Goal: Information Seeking & Learning: Understand process/instructions

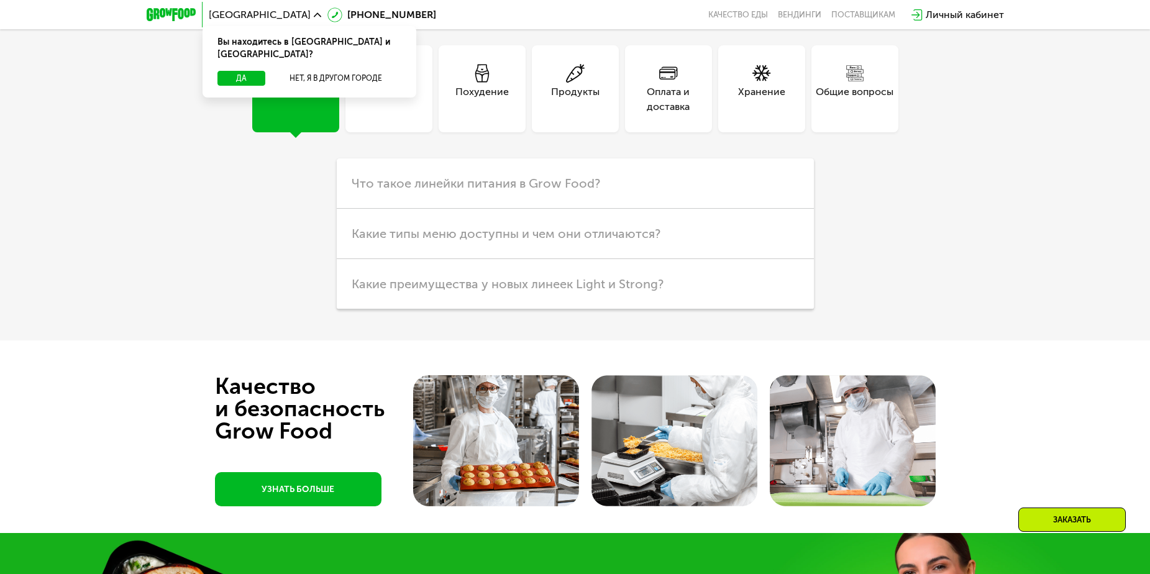
scroll to position [3169, 0]
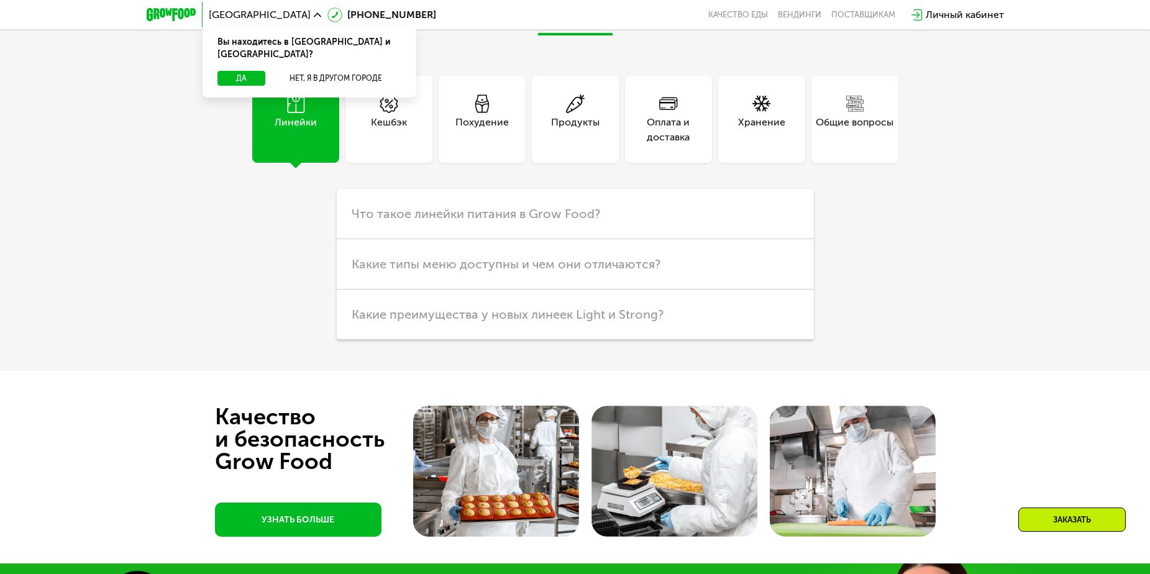
click at [702, 145] on div "Оплата и доставка" at bounding box center [668, 130] width 87 height 30
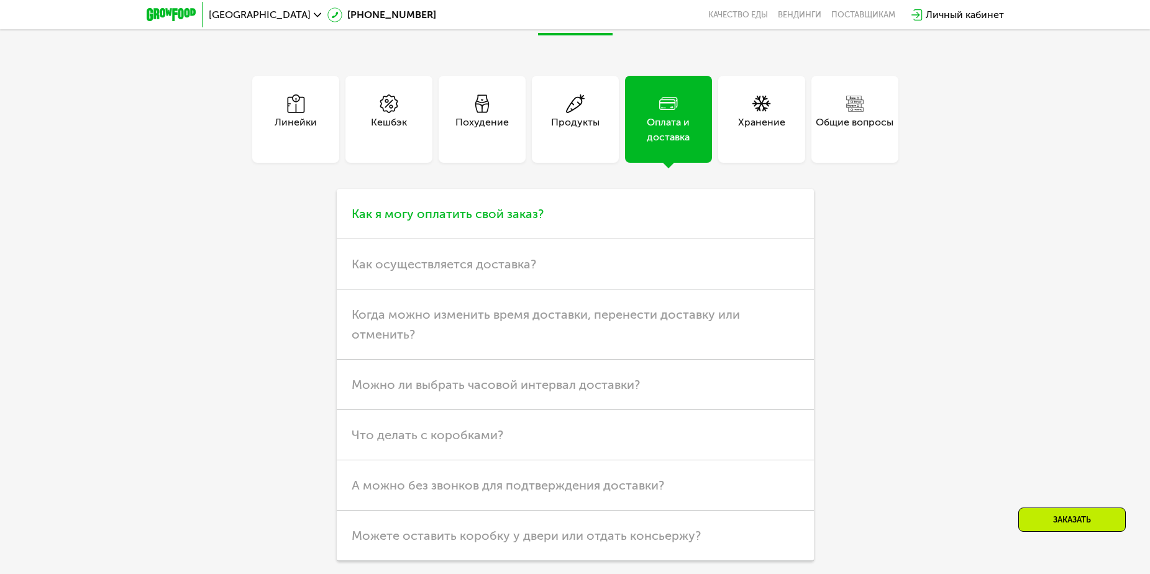
click at [596, 239] on h3 "Как я могу оплатить свой заказ?" at bounding box center [575, 214] width 477 height 50
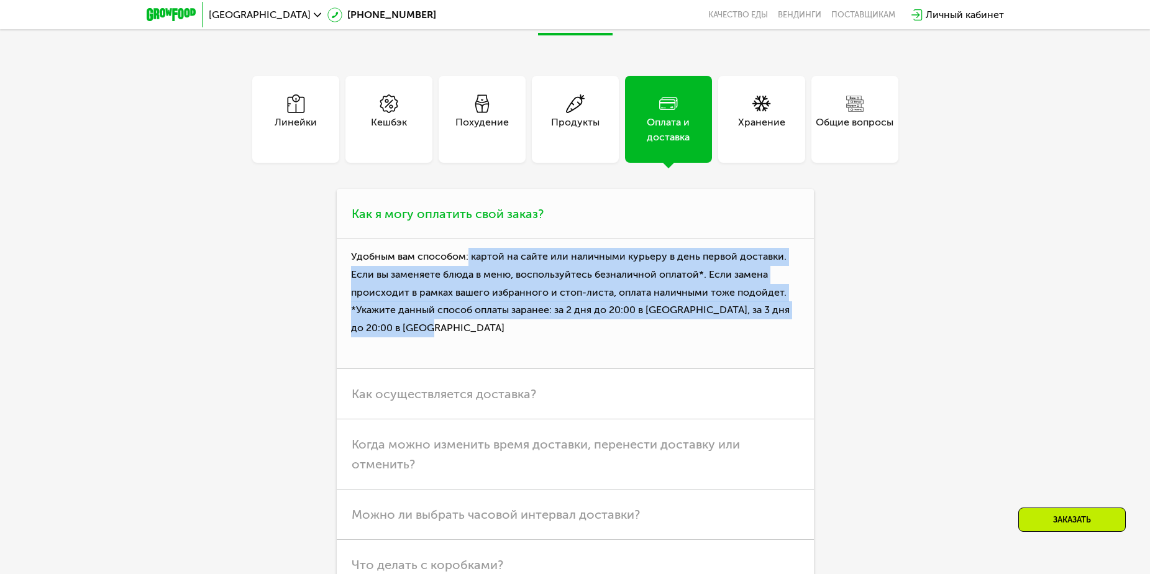
drag, startPoint x: 530, startPoint y: 367, endPoint x: 651, endPoint y: 432, distance: 136.8
click at [651, 369] on p "Удобным вам способом: картой на сайте или наличными курьеру в день первой доста…" at bounding box center [575, 304] width 477 height 130
click at [649, 369] on p "Удобным вам способом: картой на сайте или наличными курьеру в день первой доста…" at bounding box center [575, 304] width 477 height 130
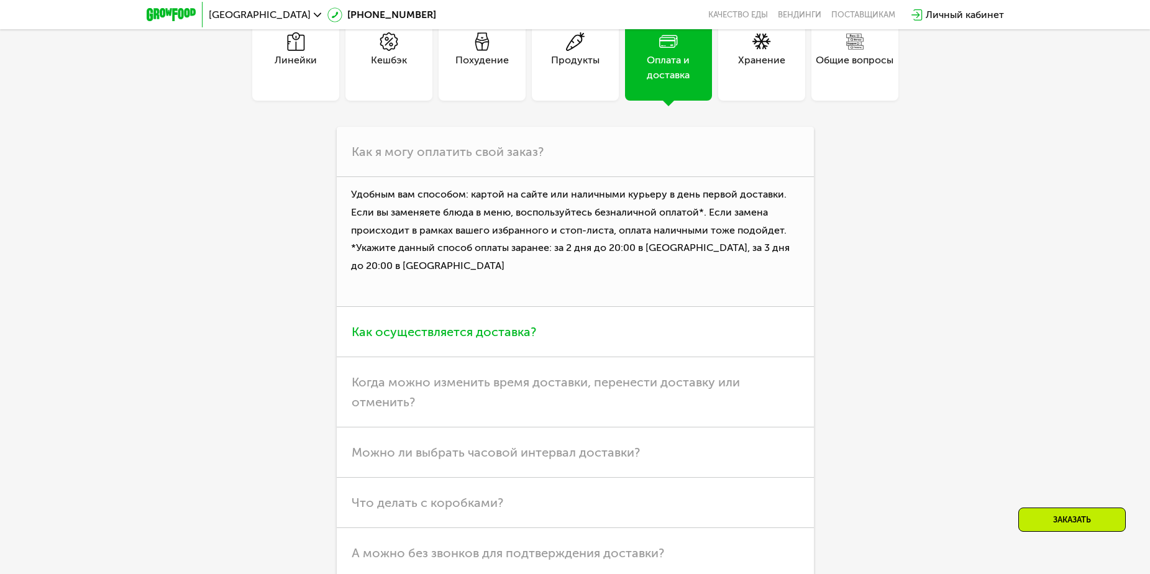
click at [536, 357] on h3 "Как осуществляется доставка?" at bounding box center [575, 332] width 477 height 50
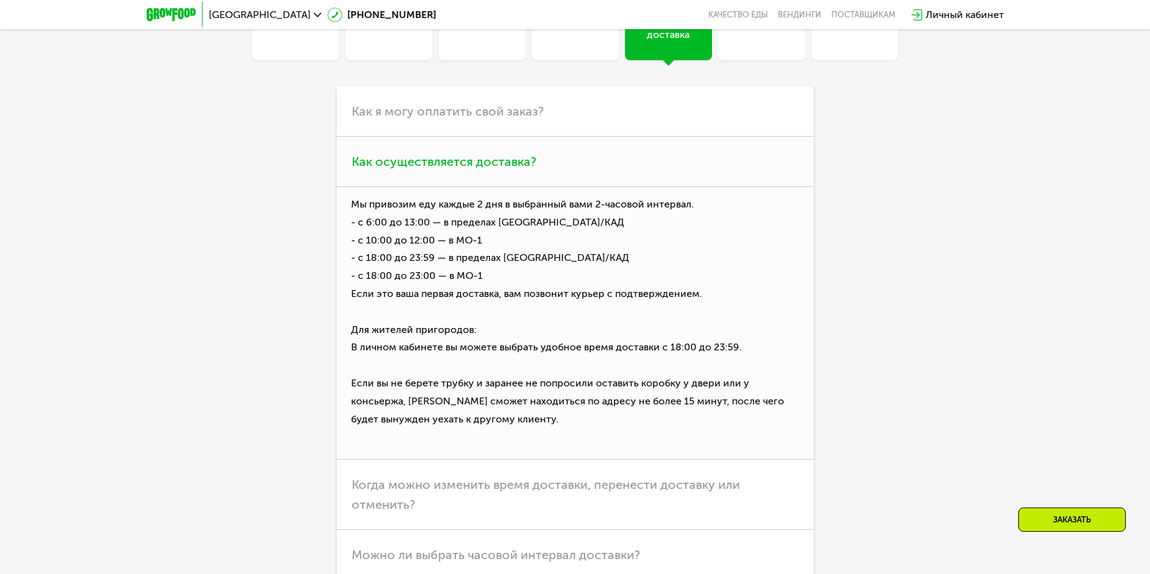
scroll to position [3293, 0]
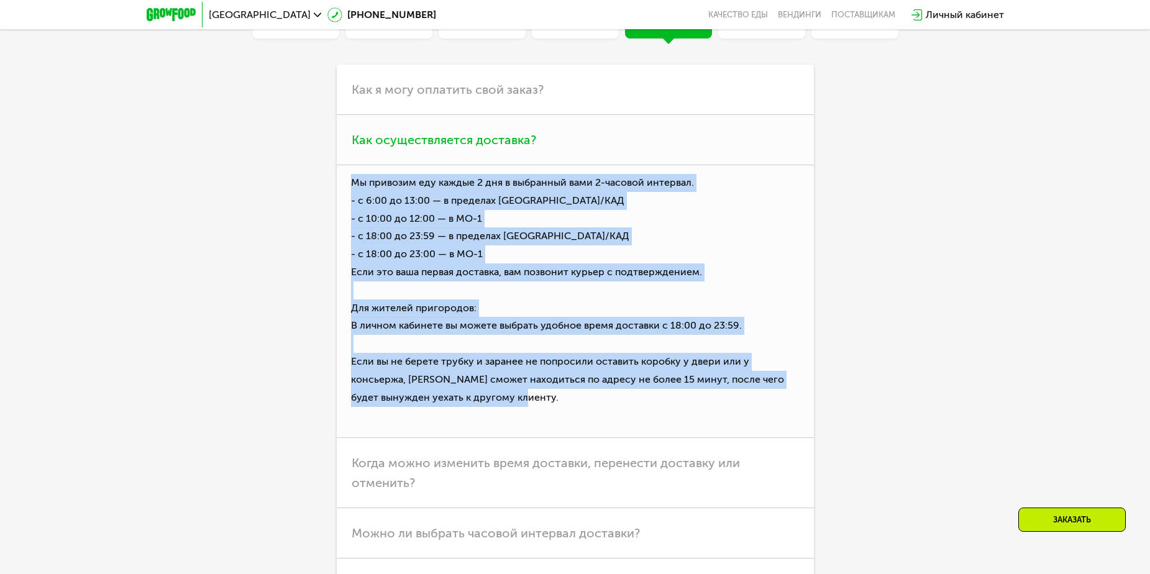
drag, startPoint x: 345, startPoint y: 299, endPoint x: 713, endPoint y: 473, distance: 406.1
click at [757, 438] on p "Мы привозим еду каждые 2 дня в выбранный вами 2-часовой интервал. - с 6:00 до 1…" at bounding box center [575, 301] width 477 height 273
click at [703, 438] on p "Мы привозим еду каждые 2 дня в выбранный вами 2-часовой интервал. - с 6:00 до 1…" at bounding box center [575, 301] width 477 height 273
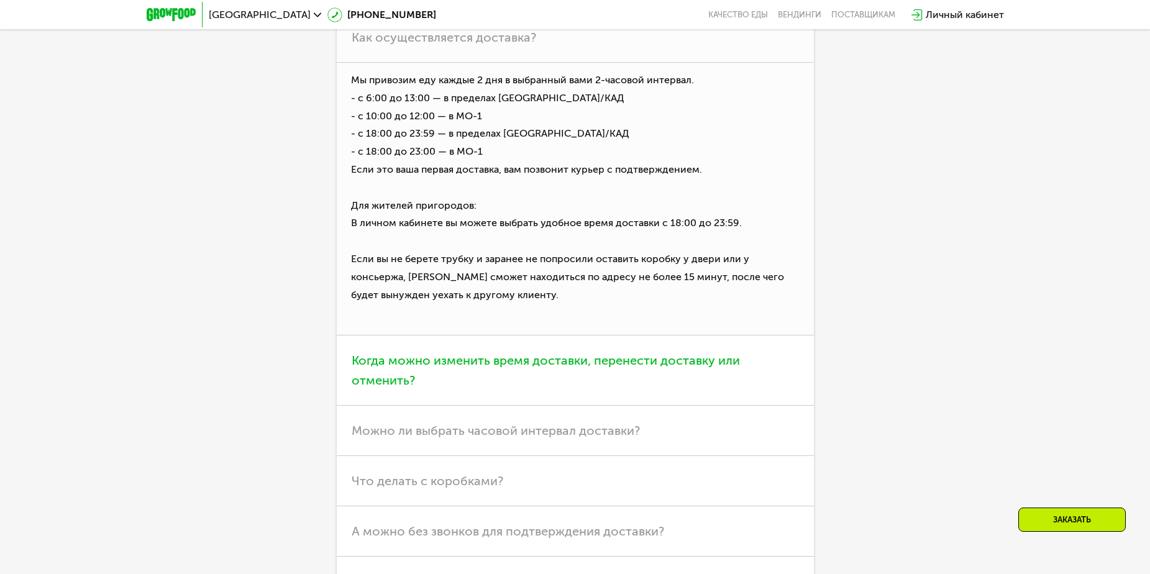
scroll to position [3417, 0]
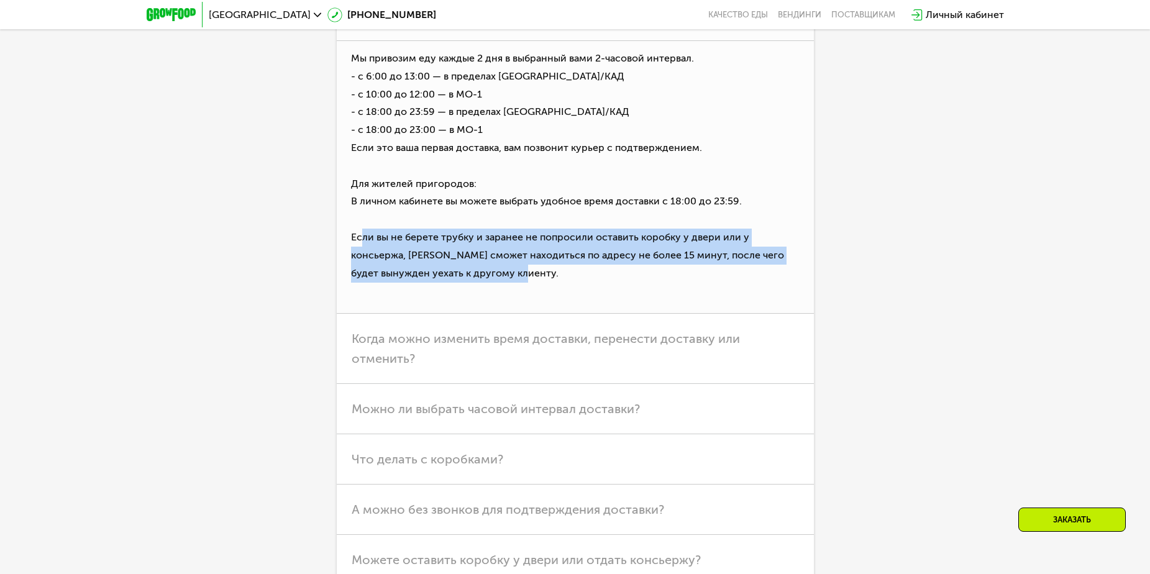
drag, startPoint x: 359, startPoint y: 352, endPoint x: 708, endPoint y: 397, distance: 352.7
click at [708, 314] on p "Мы привозим еду каждые 2 дня в выбранный вами 2-часовой интервал. - с 6:00 до 1…" at bounding box center [575, 177] width 477 height 273
click at [407, 314] on p "Мы привозим еду каждые 2 дня в выбранный вами 2-часовой интервал. - с 6:00 до 1…" at bounding box center [575, 177] width 477 height 273
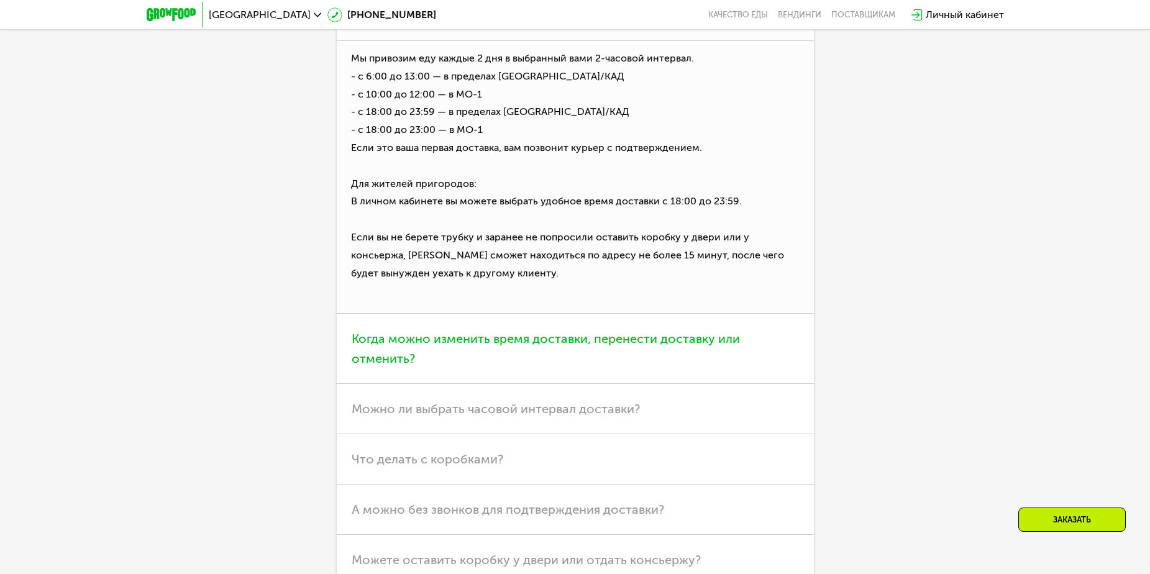
click at [555, 366] on span "Когда можно изменить время доставки, перенести доставку или отменить?" at bounding box center [546, 348] width 388 height 35
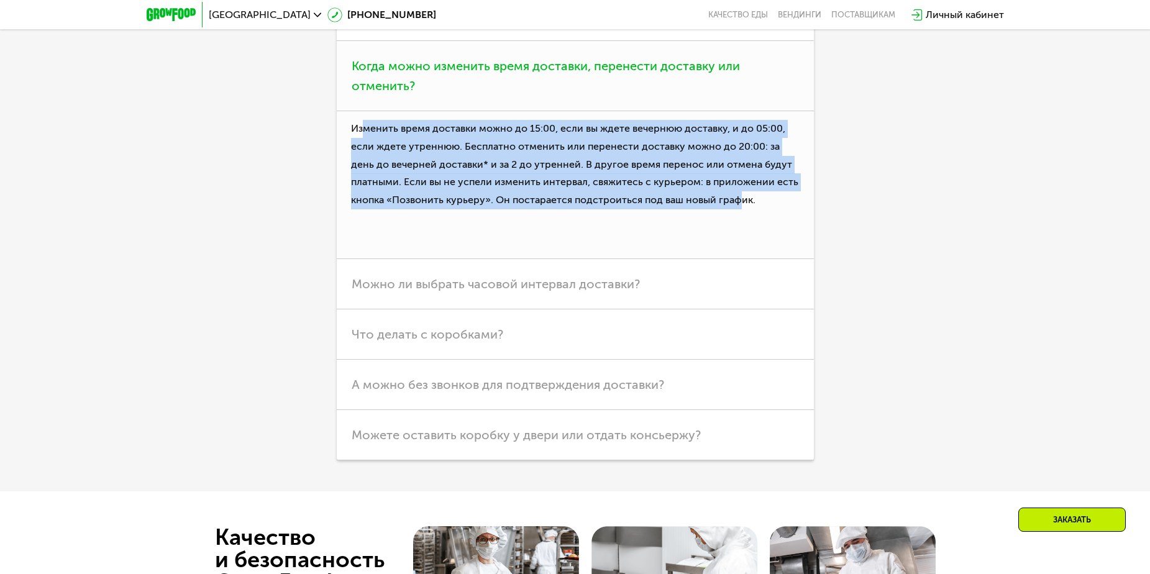
drag, startPoint x: 362, startPoint y: 234, endPoint x: 765, endPoint y: 318, distance: 411.3
click at [747, 259] on p "Изменить время доставки можно до 15:00, если вы ждете вечернюю доставку, и до 0…" at bounding box center [575, 185] width 477 height 148
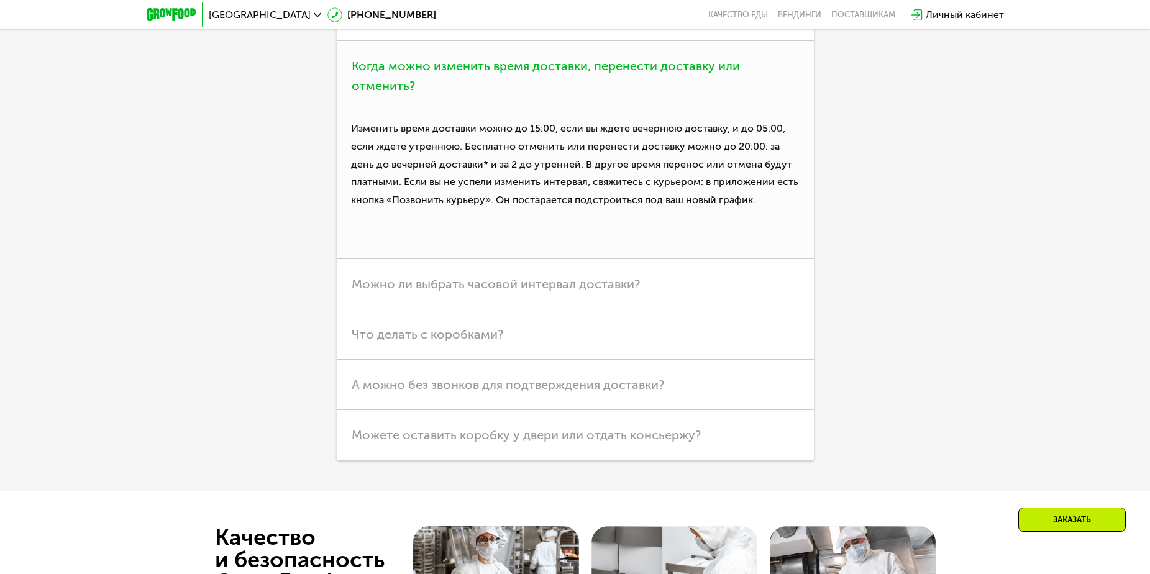
click at [767, 259] on p "Изменить время доставки можно до 15:00, если вы ждете вечернюю доставку, и до 0…" at bounding box center [575, 185] width 477 height 148
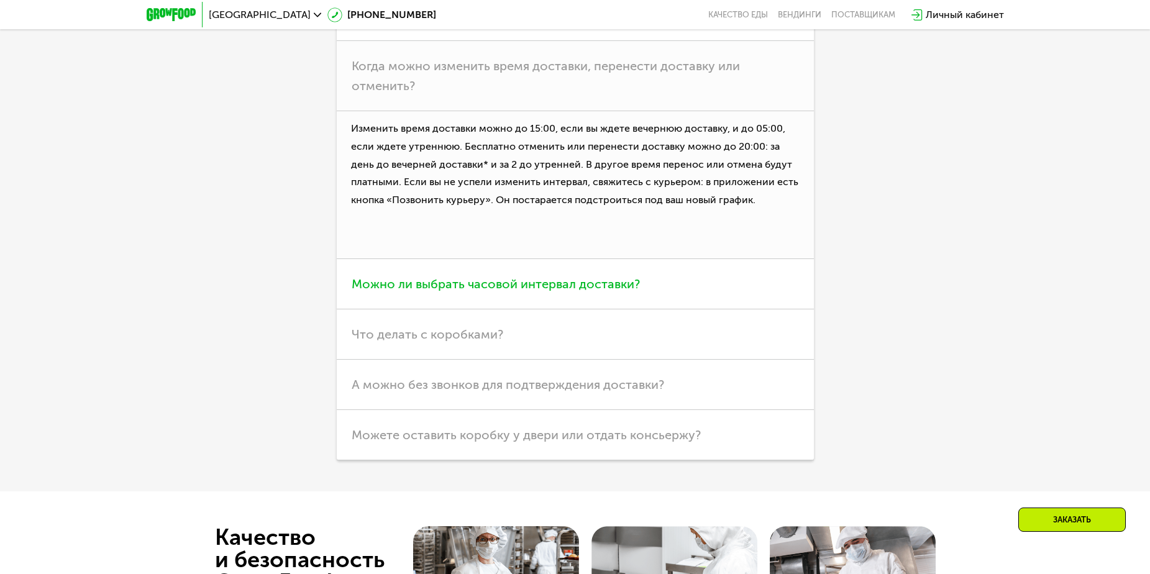
click at [596, 291] on span "Можно ли выбрать часовой интервал доставки?" at bounding box center [496, 283] width 288 height 15
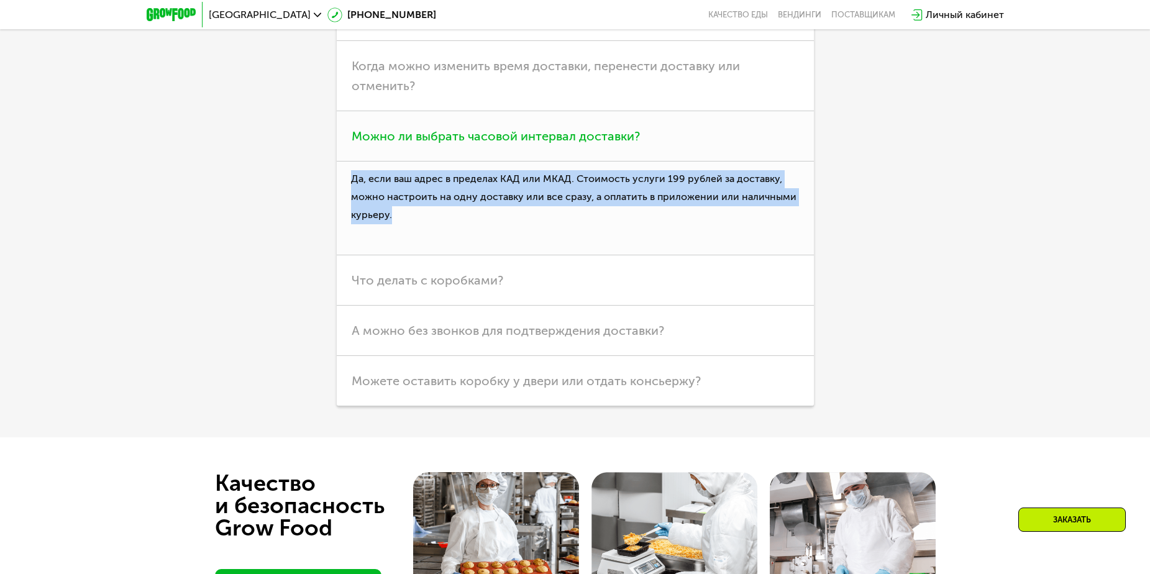
drag, startPoint x: 353, startPoint y: 290, endPoint x: 515, endPoint y: 332, distance: 167.7
click at [520, 255] on p "Да, если ваш адрес в пределах КАД или МКАД. Стоимость услуги 199 рублей за дост…" at bounding box center [575, 209] width 477 height 94
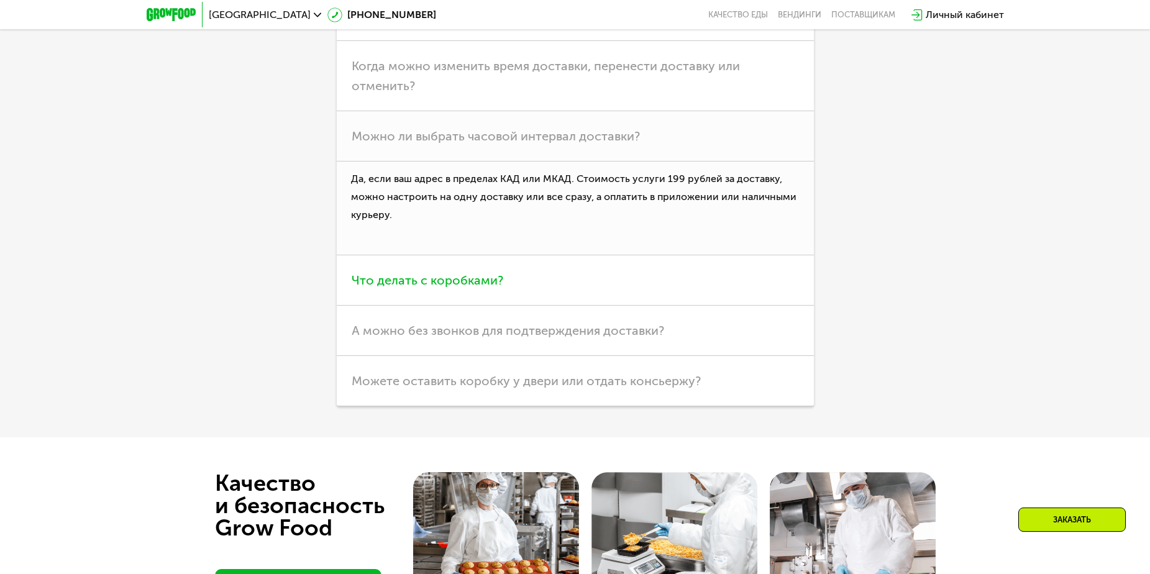
click at [488, 288] on span "Что делать с коробками?" at bounding box center [428, 280] width 152 height 15
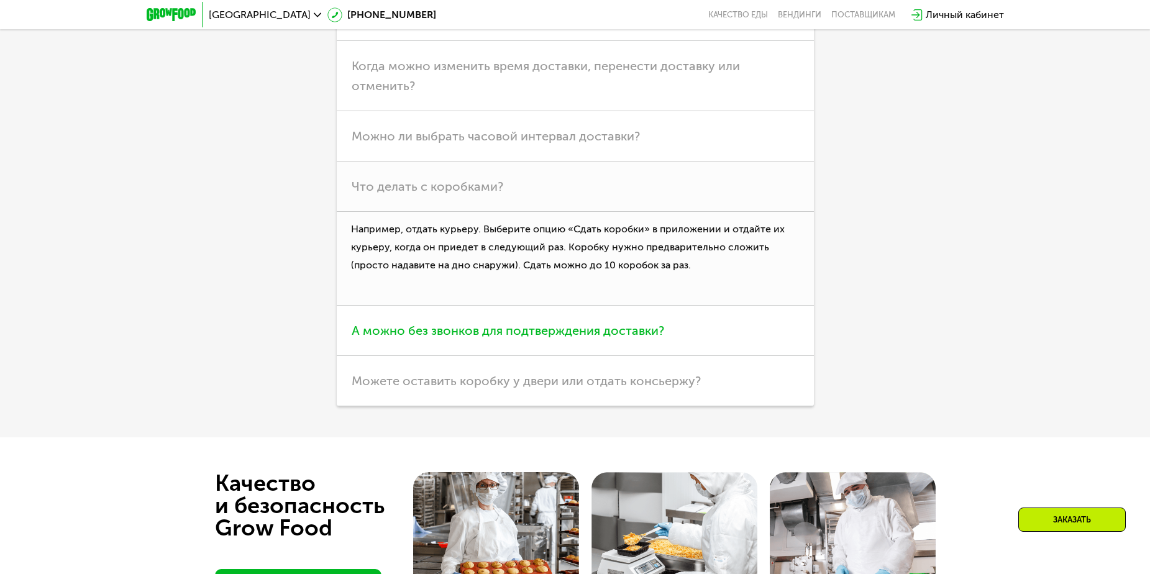
click at [486, 338] on span "А можно без звонков для подтверждения доставки?" at bounding box center [508, 330] width 313 height 15
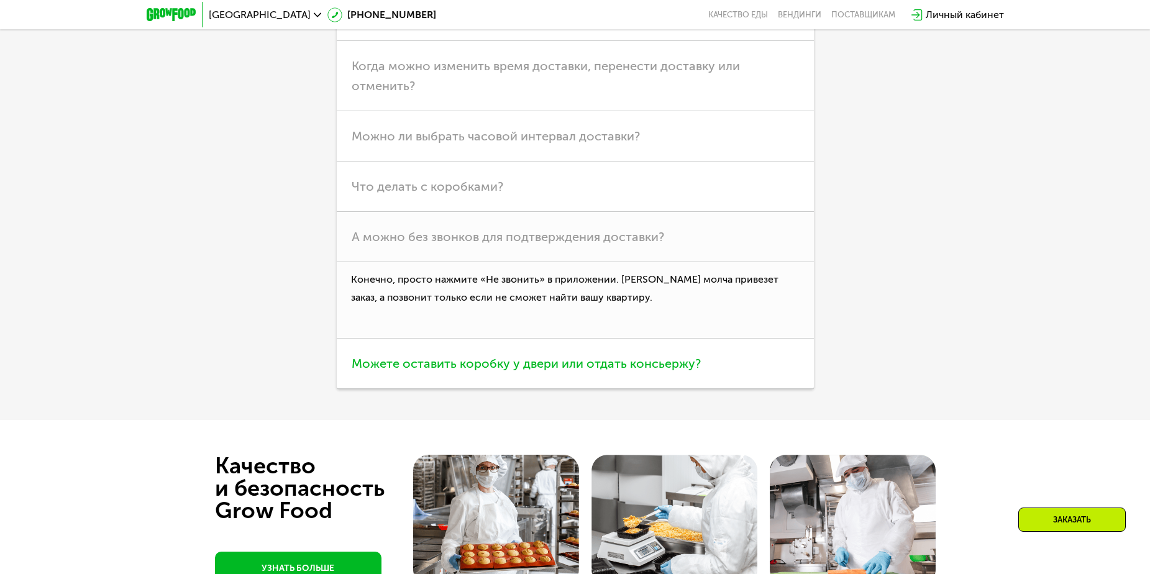
click at [446, 371] on span "Можете оставить коробку у двери или отдать консьержу?" at bounding box center [526, 363] width 349 height 15
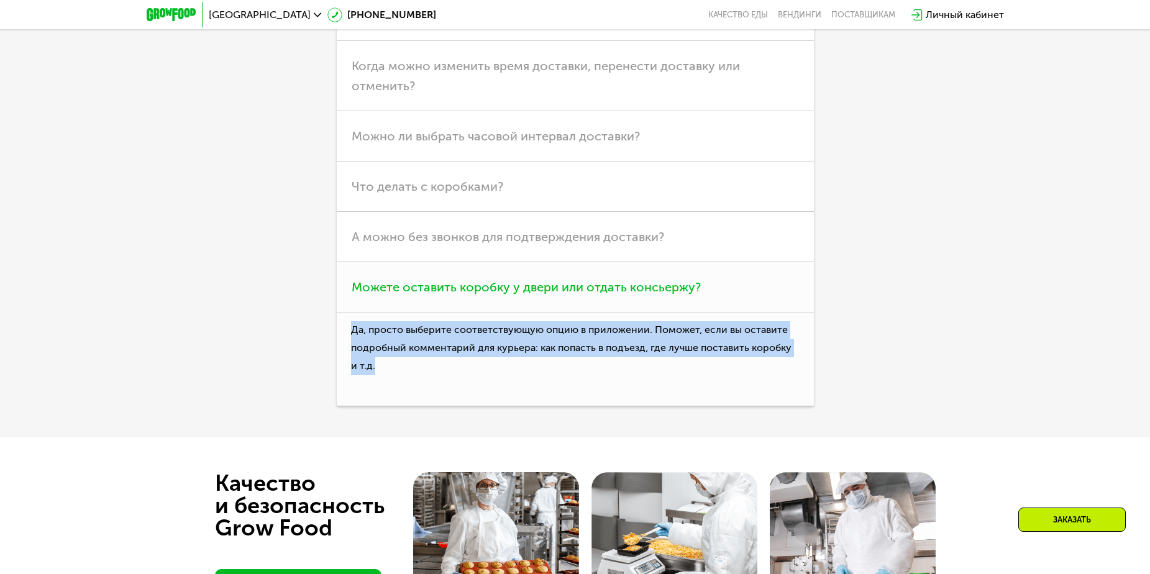
drag, startPoint x: 348, startPoint y: 443, endPoint x: 449, endPoint y: 480, distance: 107.7
click at [449, 406] on p "Да, просто выберите соответствующую опцию в приложении. Поможет, если вы остави…" at bounding box center [575, 360] width 477 height 94
click at [445, 406] on p "Да, просто выберите соответствующую опцию в приложении. Поможет, если вы остави…" at bounding box center [575, 360] width 477 height 94
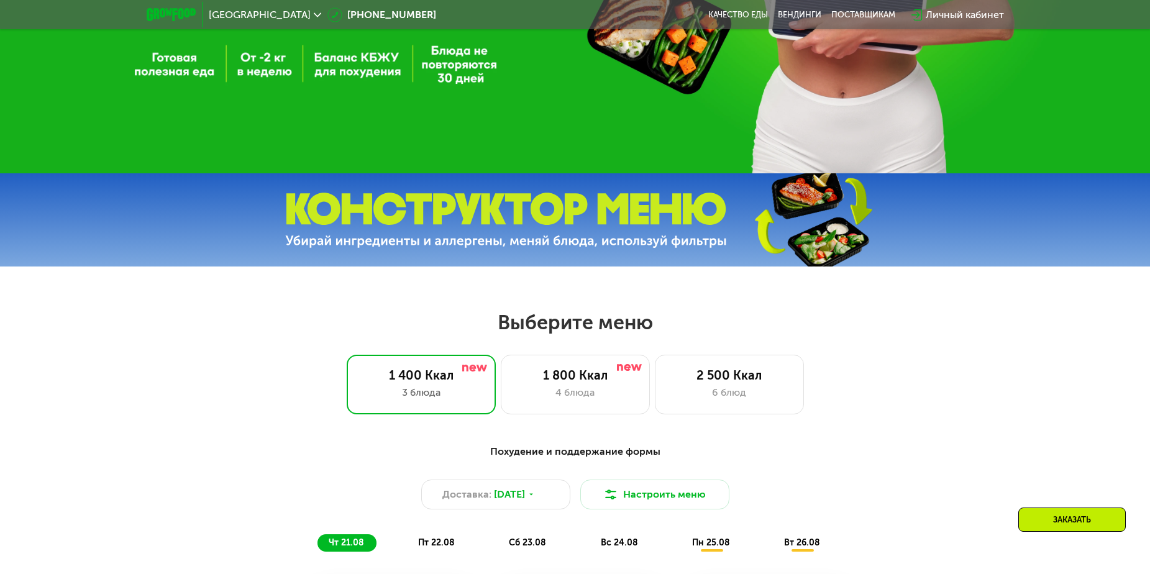
scroll to position [435, 0]
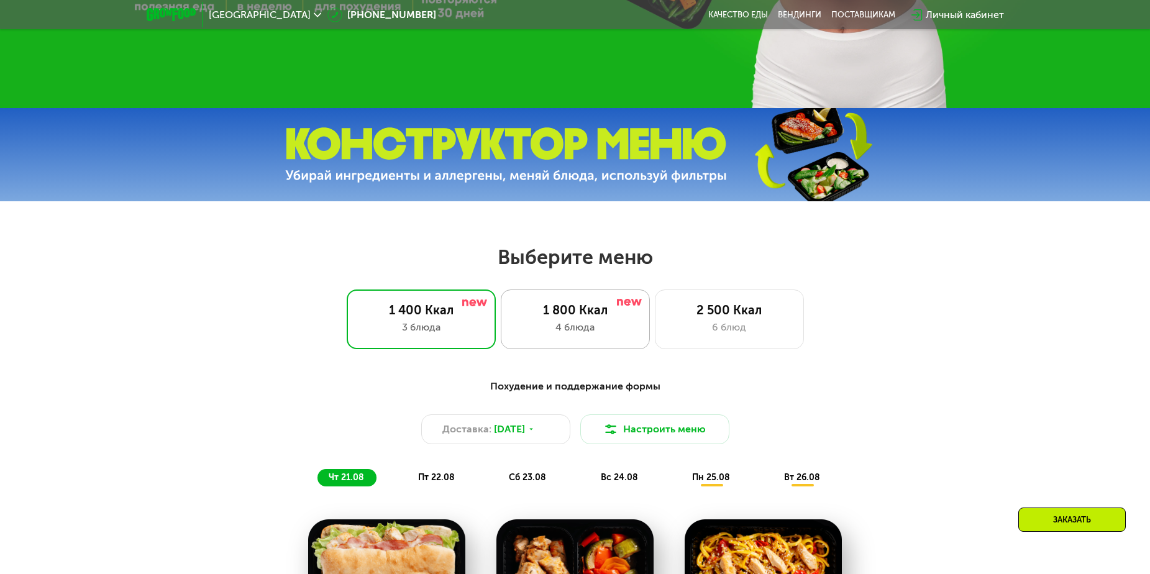
click at [608, 335] on div "4 блюда" at bounding box center [575, 327] width 123 height 15
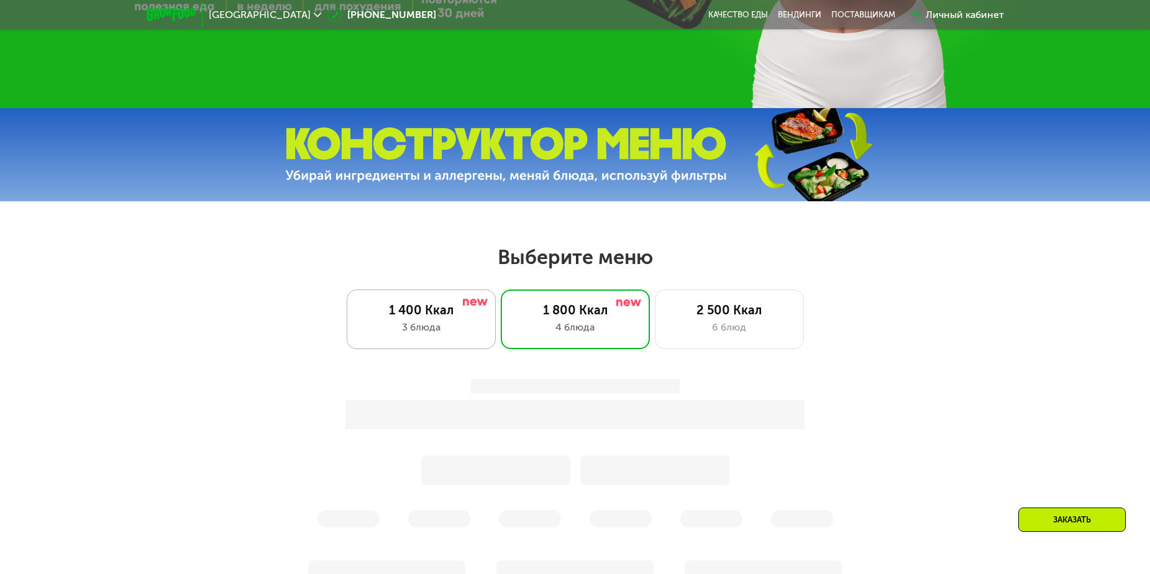
click at [420, 318] on div "1 400 Ккал" at bounding box center [421, 310] width 123 height 15
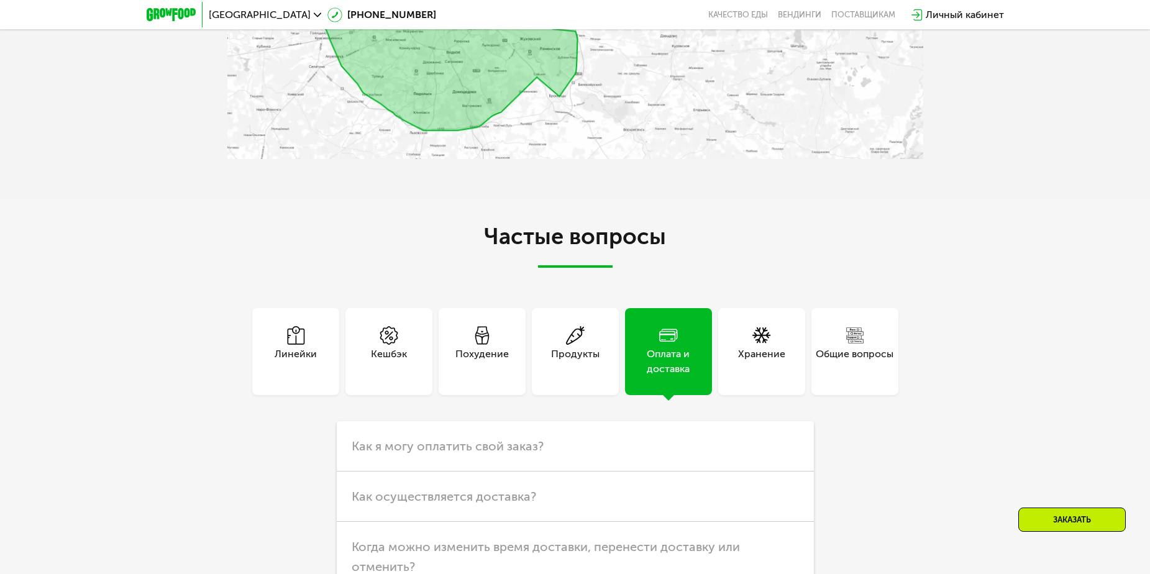
scroll to position [3293, 0]
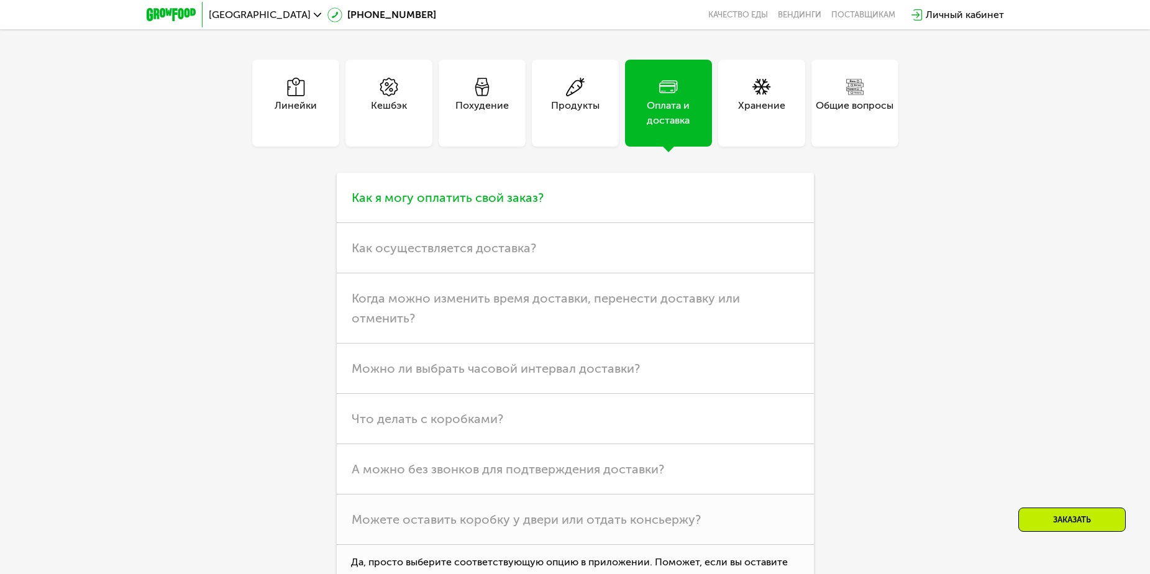
click at [491, 197] on span "Как я могу оплатить свой заказ?" at bounding box center [448, 197] width 192 height 15
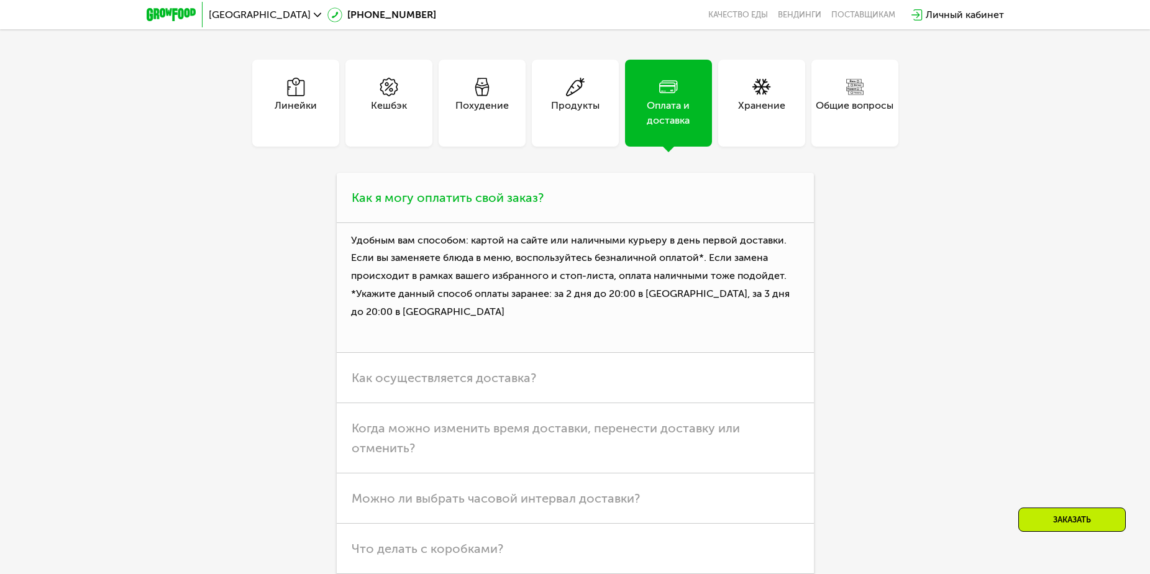
click at [480, 202] on span "Как я могу оплатить свой заказ?" at bounding box center [448, 197] width 192 height 15
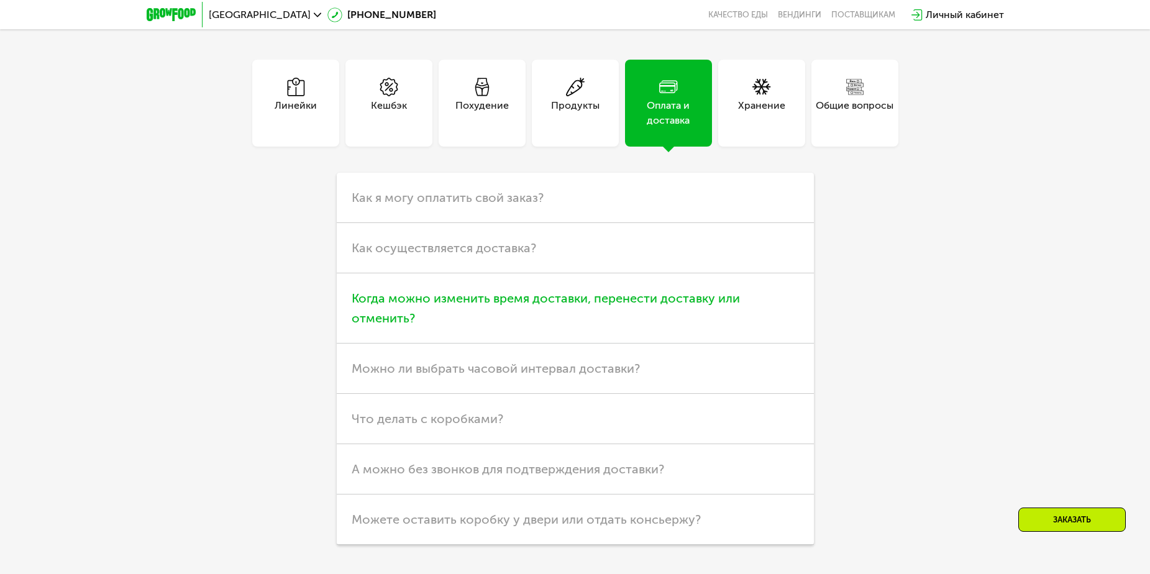
click at [553, 305] on span "Когда можно изменить время доставки, перенести доставку или отменить?" at bounding box center [546, 308] width 388 height 35
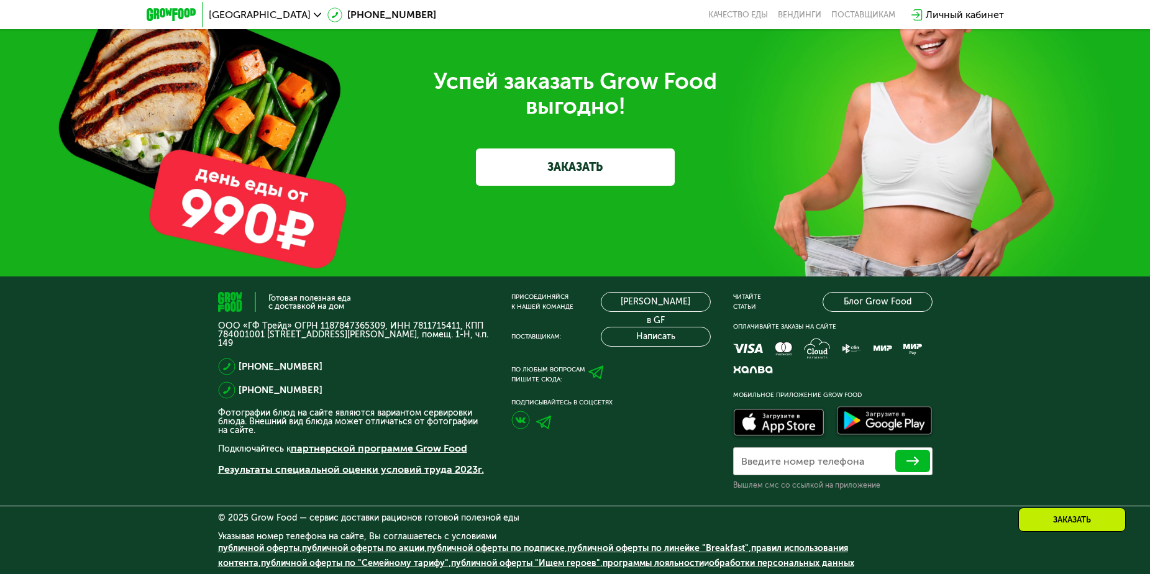
scroll to position [4238, 0]
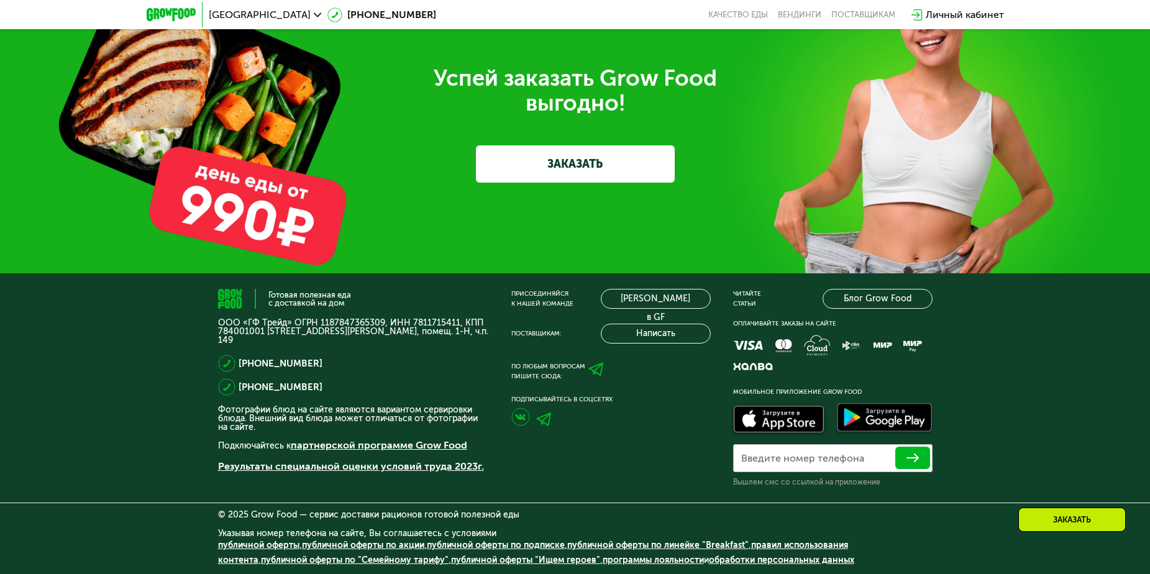
drag, startPoint x: 218, startPoint y: 408, endPoint x: 272, endPoint y: 428, distance: 57.2
click at [272, 428] on p "Фотографии блюд на сайте являются вариантом сервировки блюда. Внешний вид блюда…" at bounding box center [353, 419] width 271 height 26
click at [329, 423] on p "Фотографии блюд на сайте являются вариантом сервировки блюда. Внешний вид блюда…" at bounding box center [353, 419] width 271 height 26
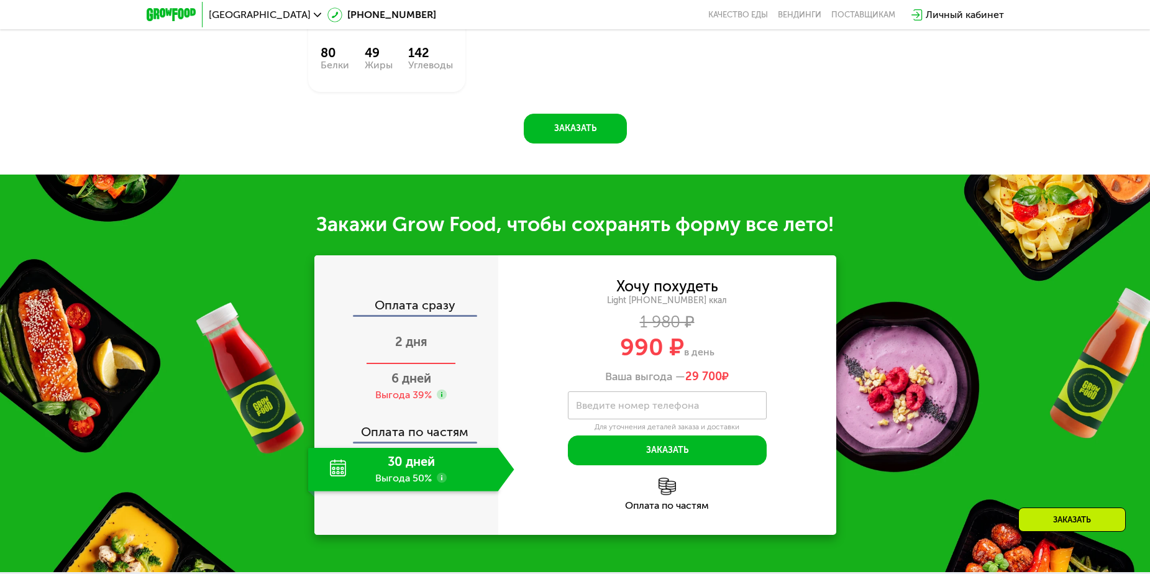
scroll to position [1181, 0]
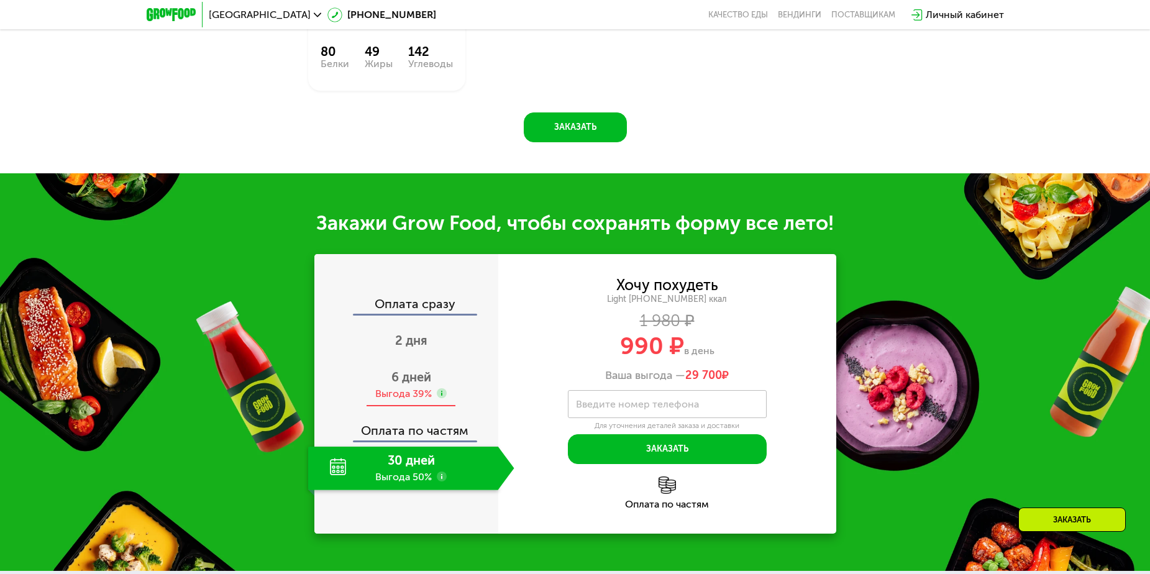
click at [427, 395] on div "Выгода 39%" at bounding box center [403, 394] width 57 height 14
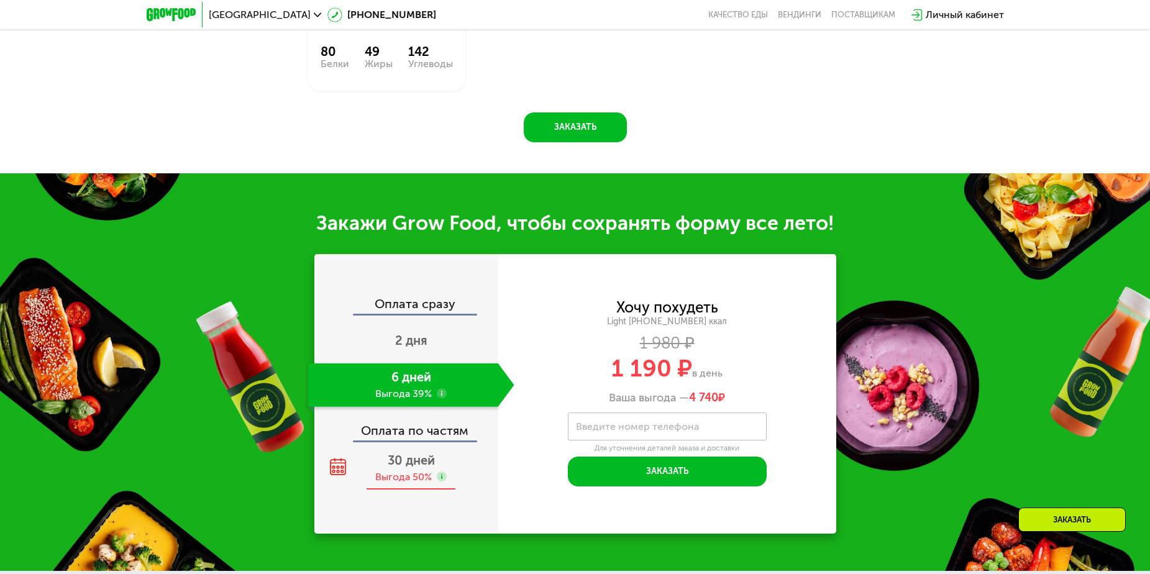
click at [456, 470] on div "30 дней Выгода 50%" at bounding box center [411, 468] width 206 height 43
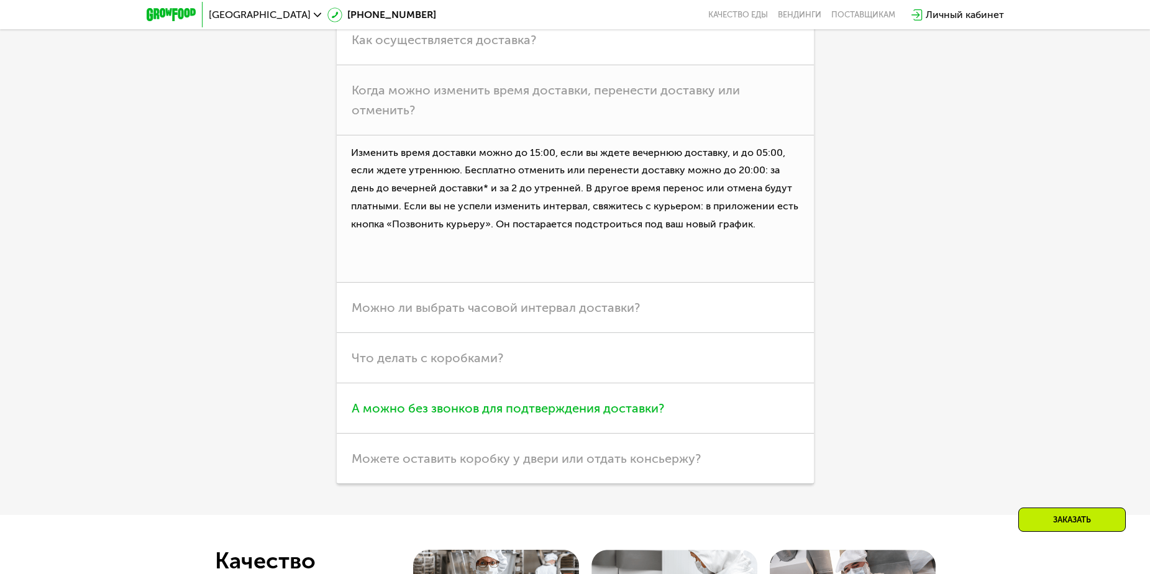
scroll to position [3479, 0]
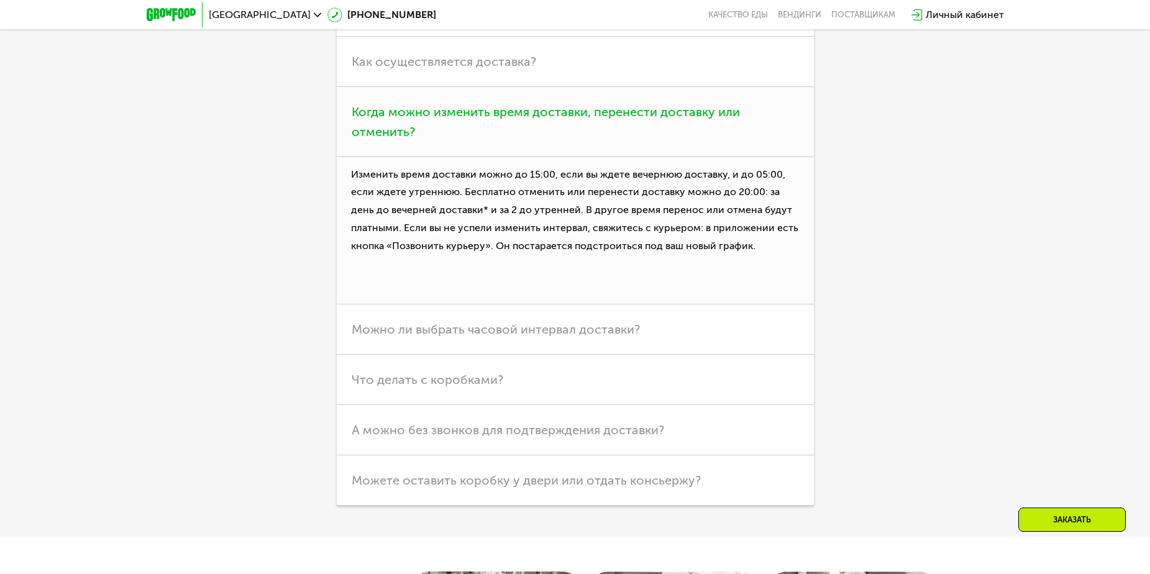
click at [513, 126] on h3 "Когда можно изменить время доставки, перенести доставку или отменить?" at bounding box center [575, 122] width 477 height 70
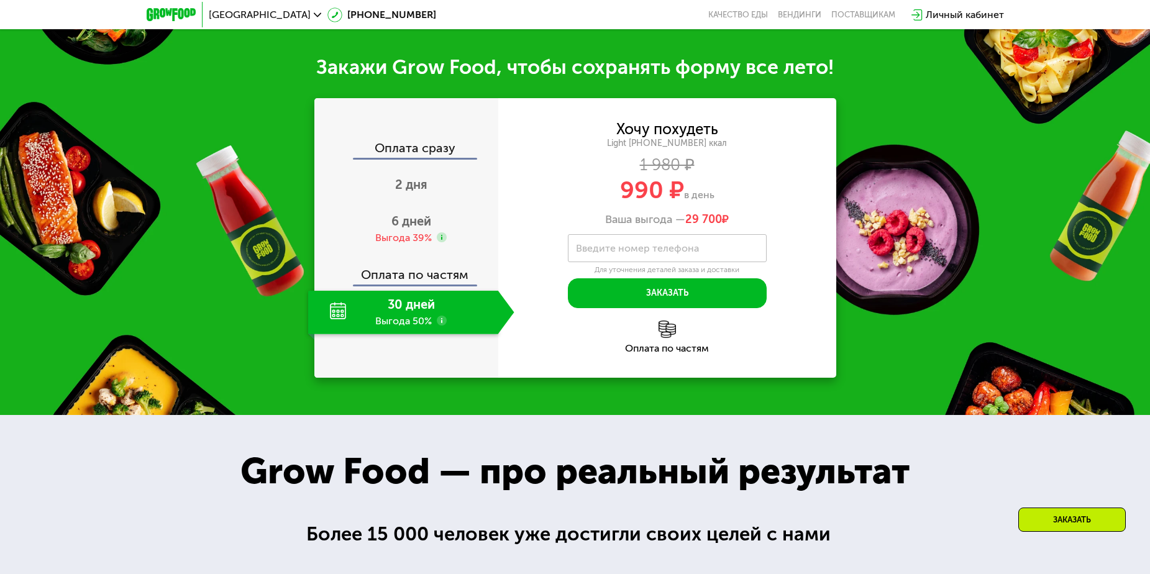
scroll to position [1243, 0]
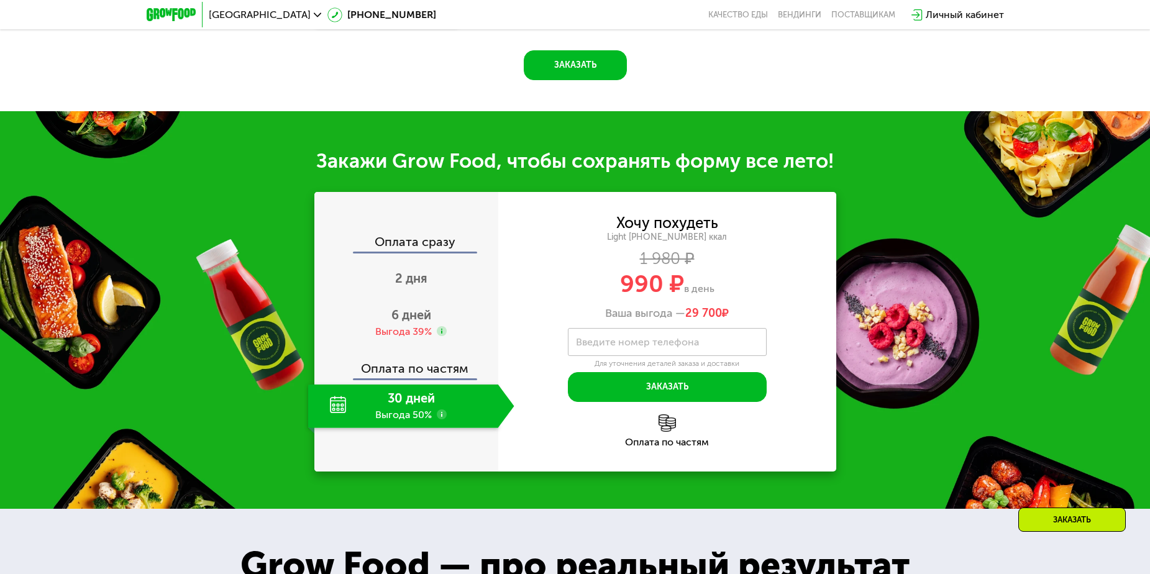
click at [444, 418] on use at bounding box center [442, 414] width 10 height 10
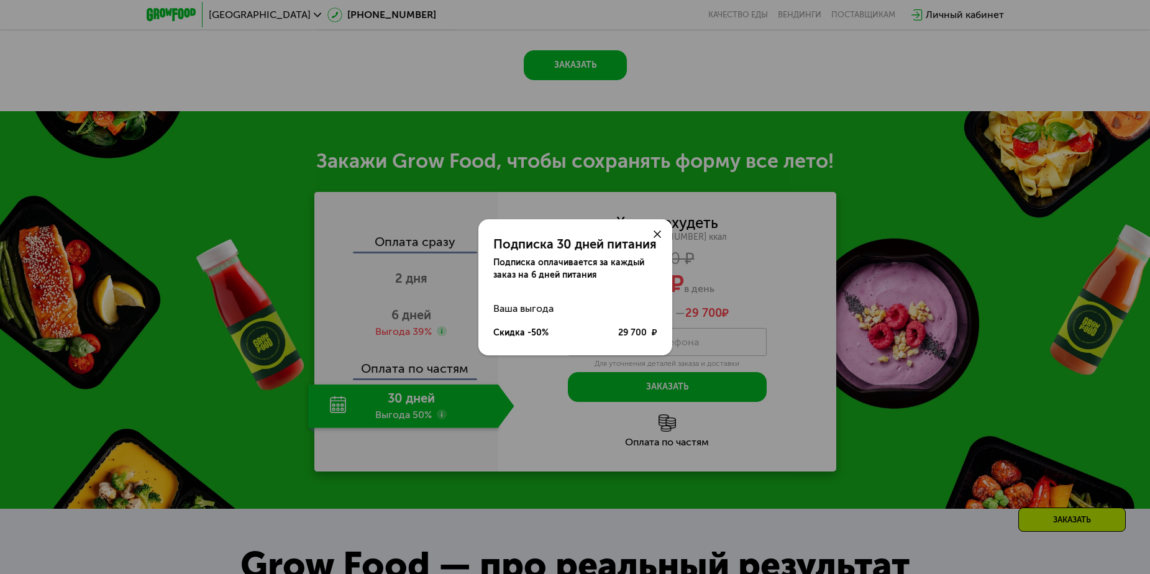
click at [655, 234] on icon at bounding box center [657, 234] width 7 height 7
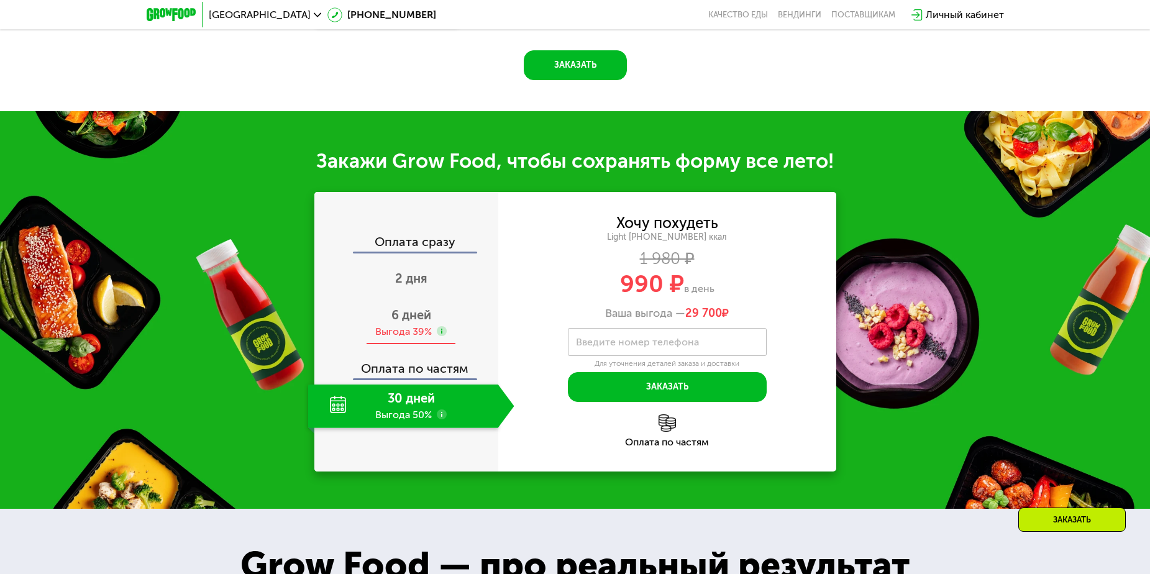
click at [416, 313] on span "6 дней" at bounding box center [411, 315] width 40 height 15
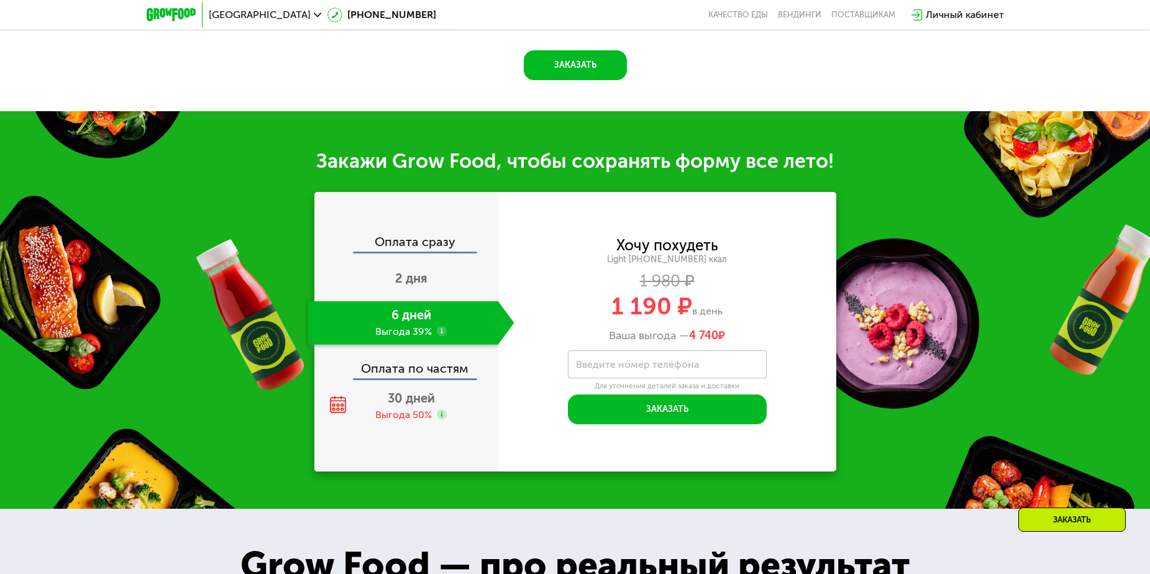
click at [445, 332] on use at bounding box center [442, 331] width 10 height 10
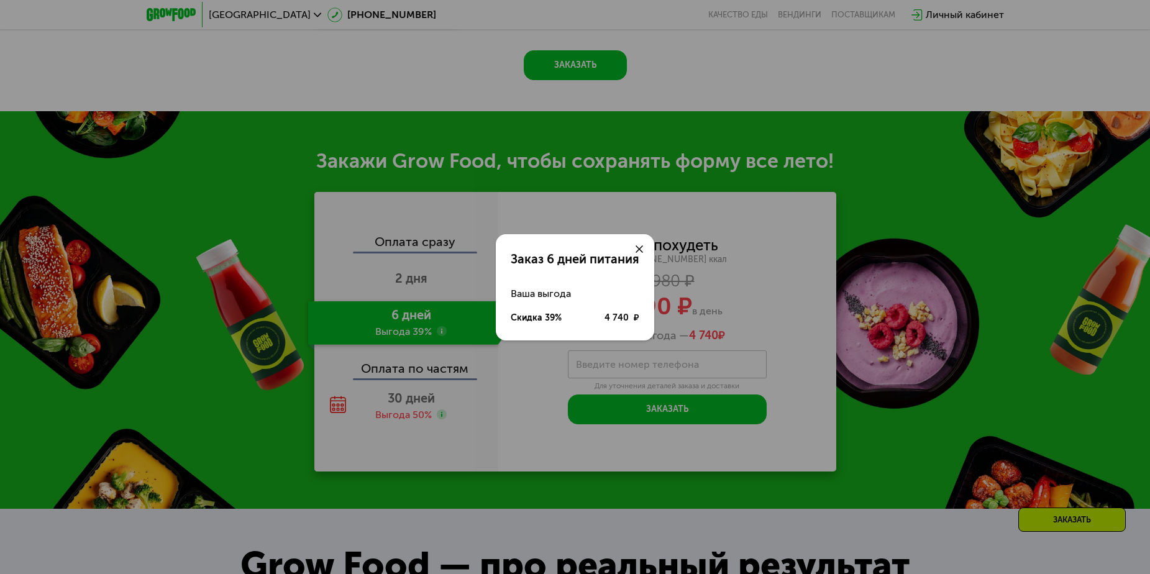
click at [637, 252] on icon at bounding box center [639, 248] width 7 height 7
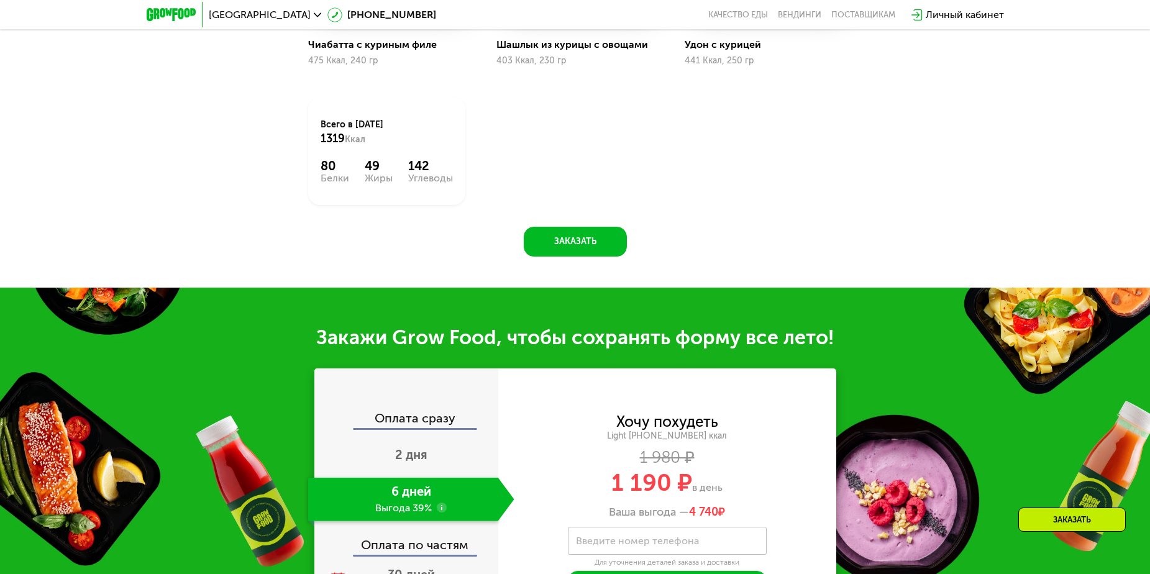
scroll to position [1056, 0]
